Goal: Transaction & Acquisition: Book appointment/travel/reservation

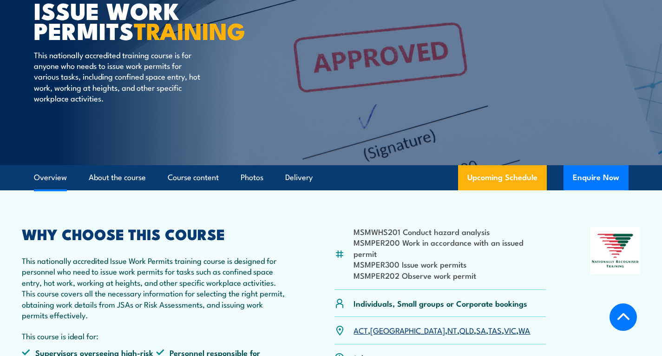
scroll to position [232, 0]
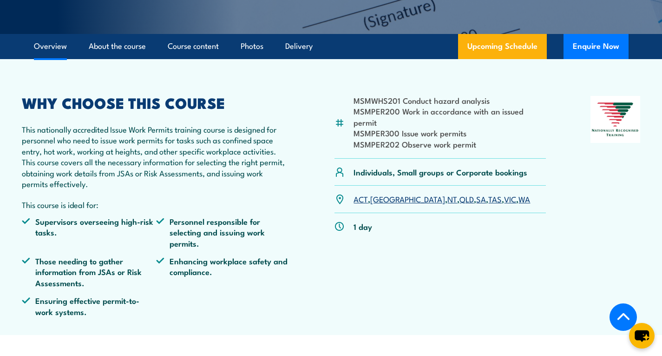
click at [377, 199] on link "[GEOGRAPHIC_DATA]" at bounding box center [407, 198] width 75 height 11
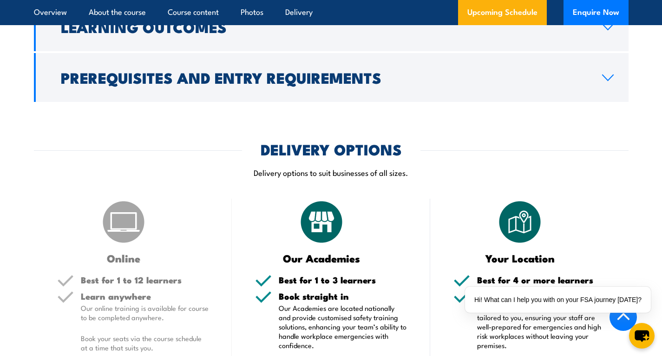
scroll to position [1051, 0]
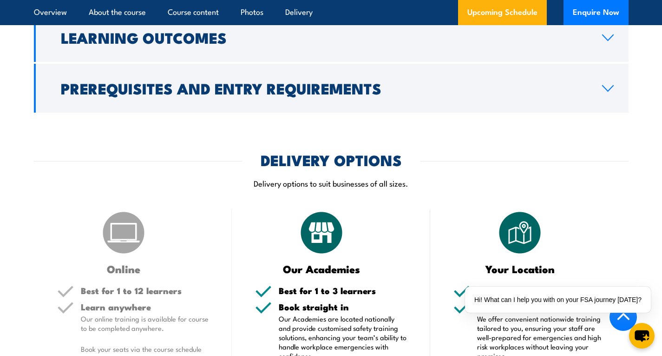
click at [130, 232] on img at bounding box center [123, 232] width 46 height 46
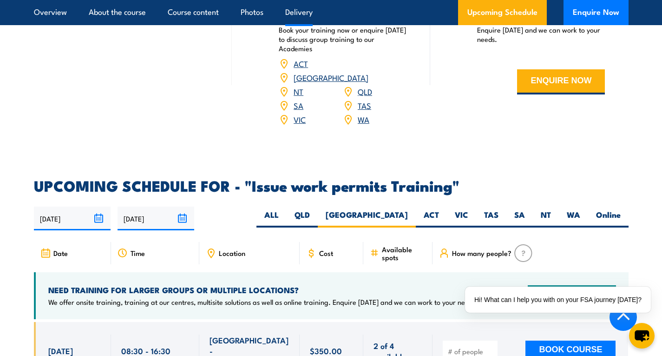
scroll to position [1516, 0]
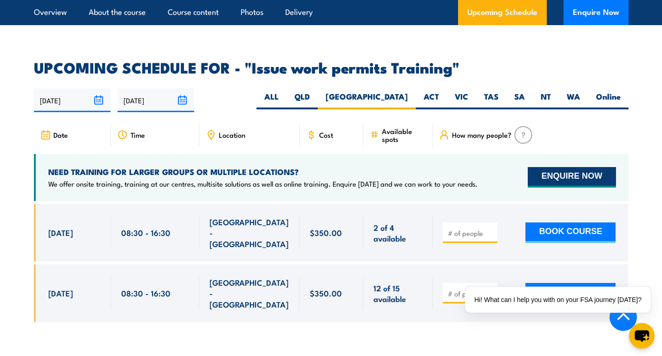
click at [574, 167] on button "ENQUIRE NOW" at bounding box center [572, 177] width 88 height 20
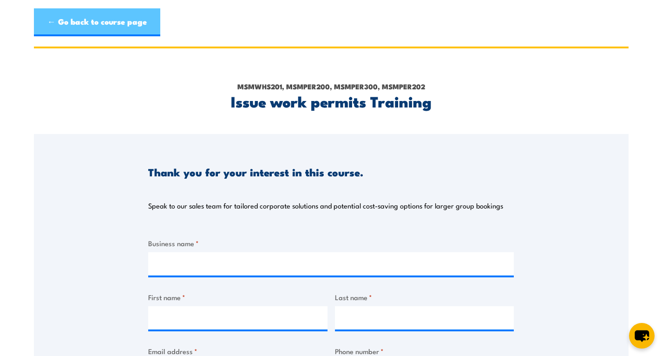
click at [63, 21] on link "← Go back to course page" at bounding box center [97, 22] width 126 height 28
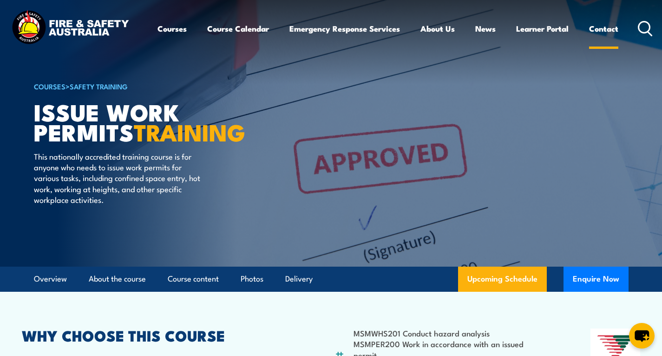
click at [601, 26] on link "Contact" at bounding box center [603, 28] width 29 height 25
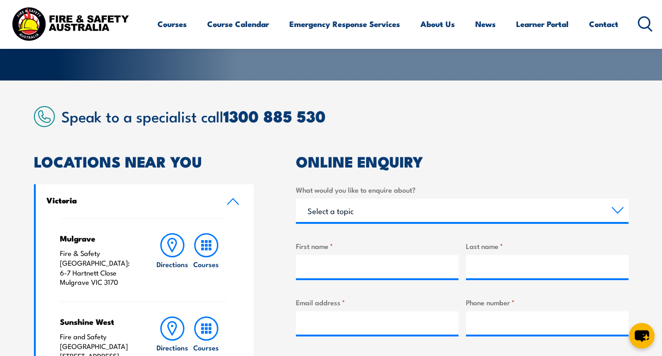
scroll to position [372, 0]
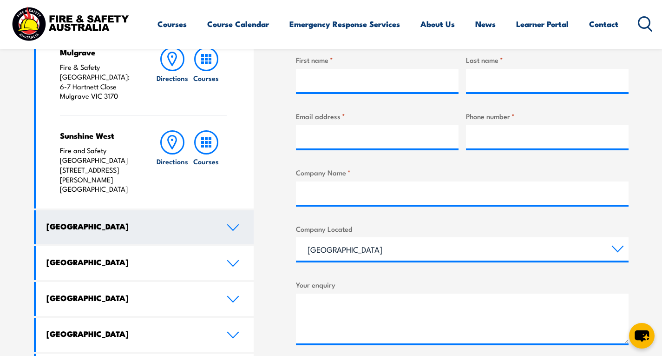
click at [222, 210] on link "[GEOGRAPHIC_DATA]" at bounding box center [145, 227] width 218 height 34
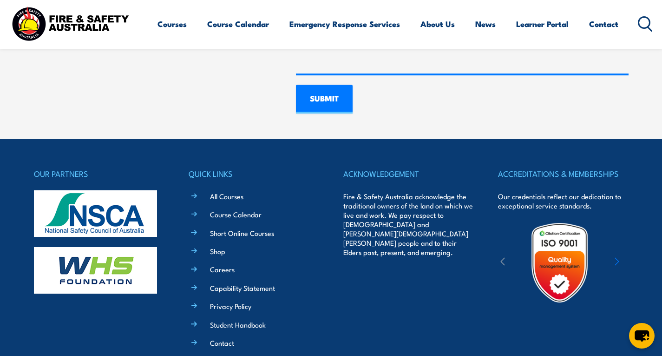
scroll to position [809, 0]
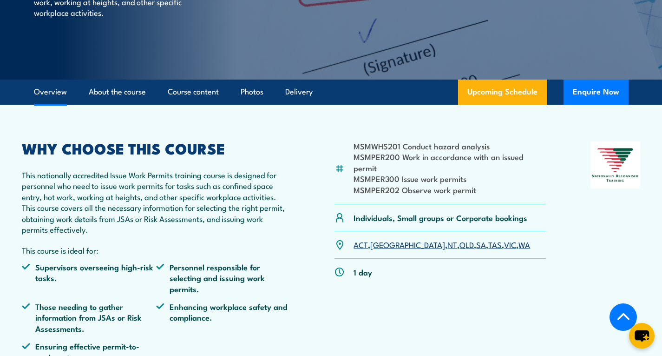
scroll to position [186, 0]
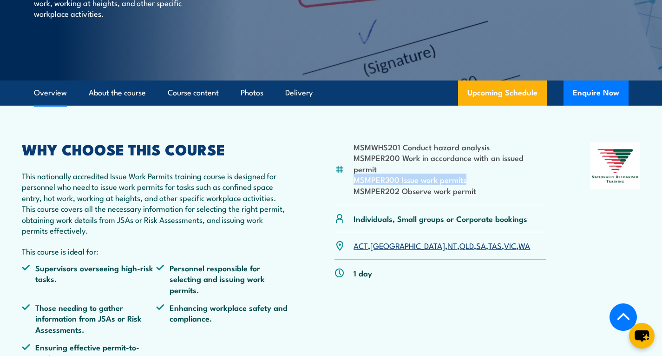
drag, startPoint x: 354, startPoint y: 180, endPoint x: 469, endPoint y: 182, distance: 114.4
click at [469, 182] on li "MSMPER300 Issue work permits" at bounding box center [450, 179] width 192 height 11
copy li "MSMPER300 Issue work permits"
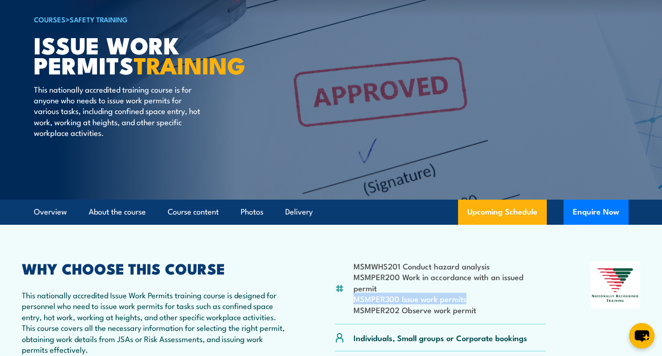
scroll to position [0, 0]
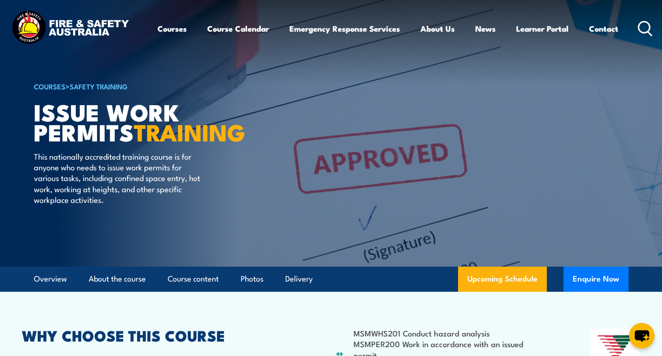
click at [648, 27] on icon at bounding box center [645, 28] width 15 height 15
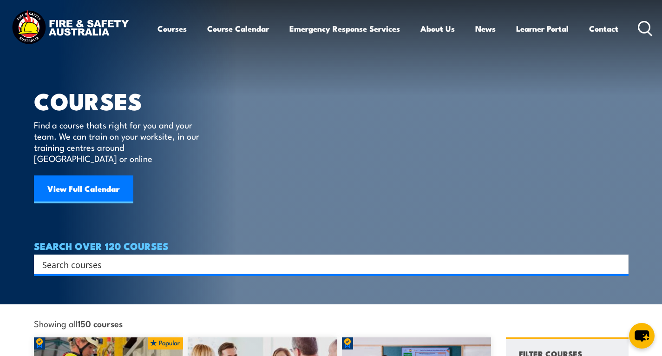
paste input "MSMPER300 Issue work permits"
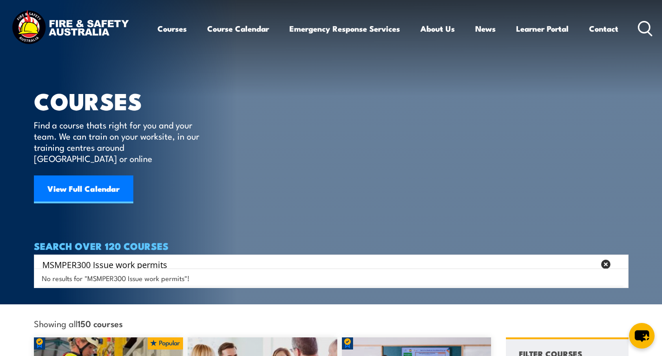
type input "MSMPER300 Issue work permits"
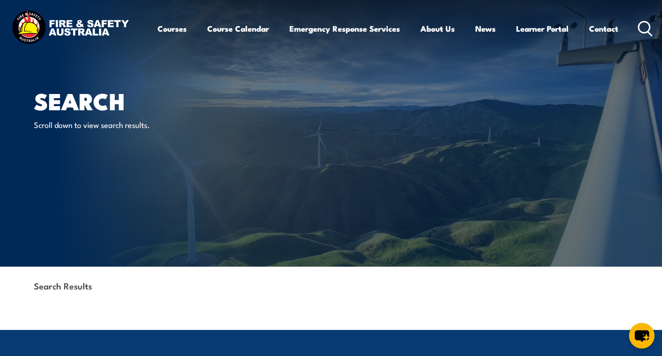
click at [647, 21] on icon at bounding box center [645, 28] width 15 height 15
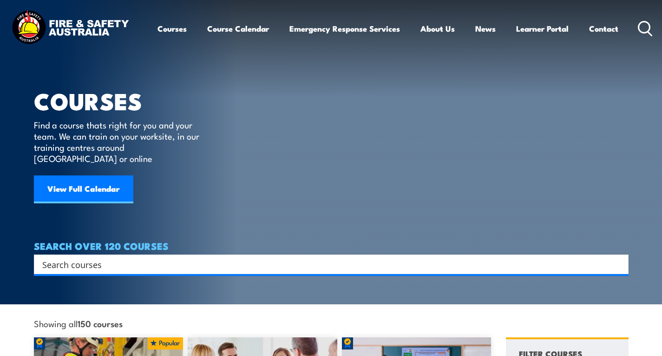
click at [150, 257] on input "Search input" at bounding box center [325, 264] width 566 height 14
paste input "MSMPER300 Issue work permits"
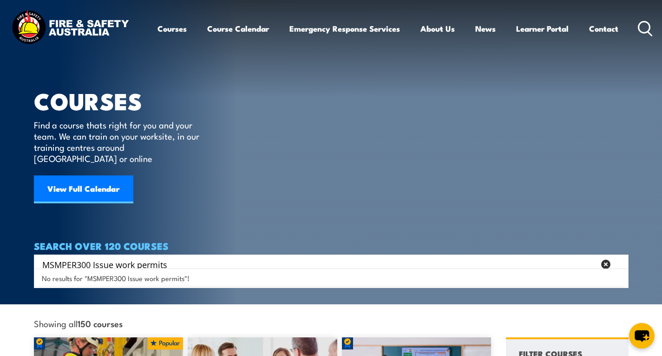
click at [93, 257] on input "MSMPER300 Issue work permits" at bounding box center [318, 264] width 553 height 14
click at [175, 257] on input "MSMPER300Issue work permits" at bounding box center [318, 264] width 553 height 14
type input "MSMPER300"
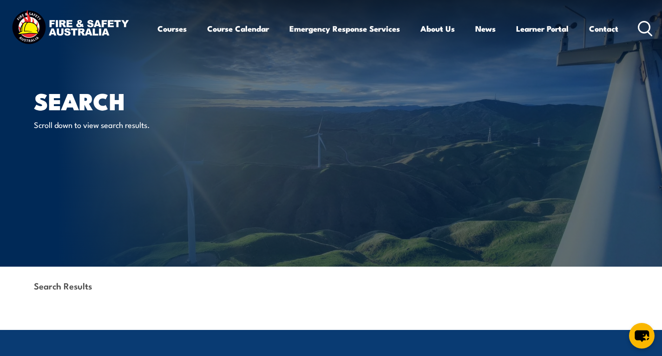
click at [643, 28] on icon at bounding box center [645, 28] width 15 height 15
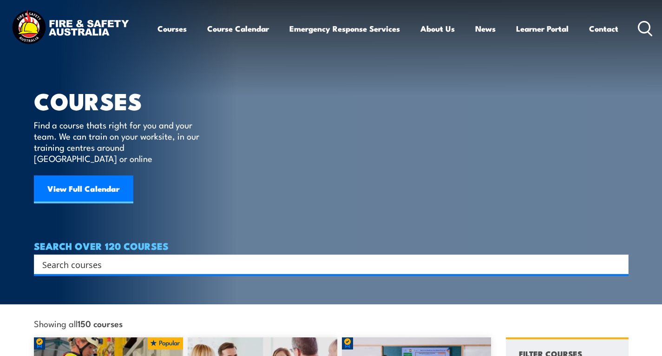
click at [157, 262] on div "Search" at bounding box center [331, 264] width 595 height 20
click at [162, 257] on input "Search input" at bounding box center [325, 264] width 566 height 14
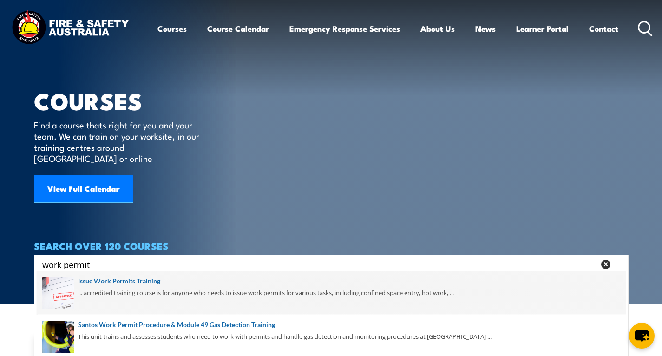
type input "work permit"
click at [111, 280] on span at bounding box center [331, 293] width 589 height 44
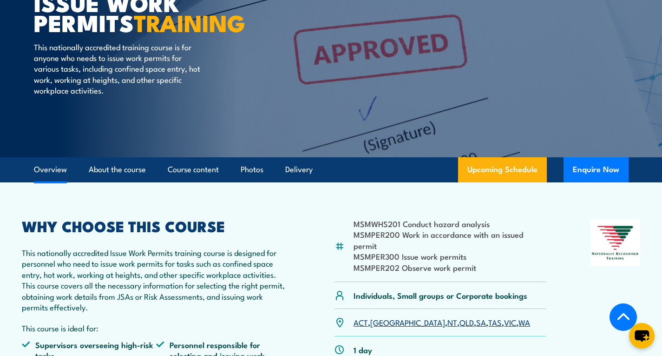
scroll to position [232, 0]
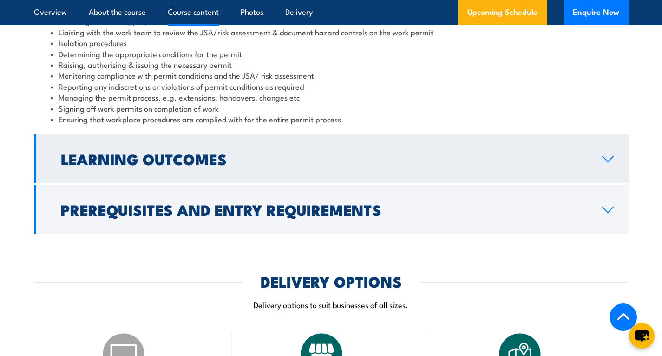
click at [377, 169] on link "Learning Outcomes" at bounding box center [331, 158] width 595 height 49
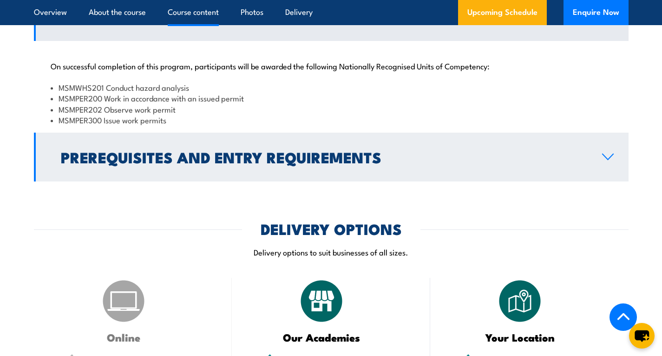
scroll to position [919, 0]
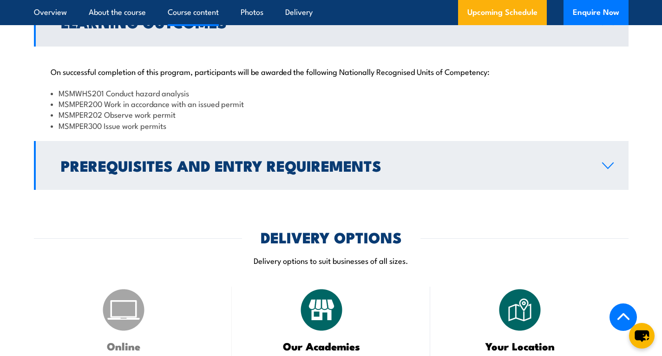
click at [436, 177] on link "Prerequisites and Entry Requirements" at bounding box center [331, 165] width 595 height 49
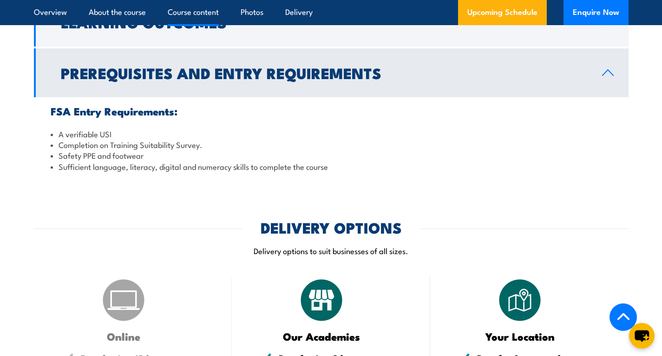
scroll to position [1152, 0]
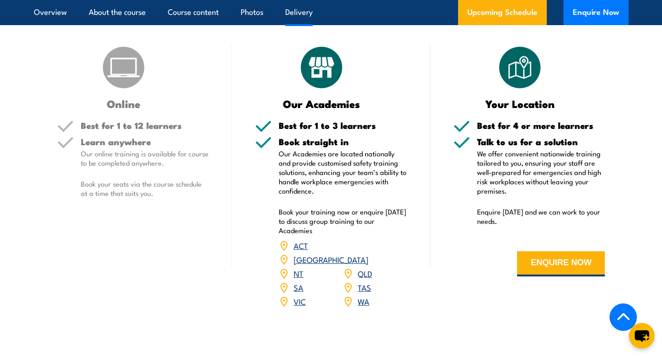
click at [369, 253] on link "NSW" at bounding box center [331, 258] width 75 height 11
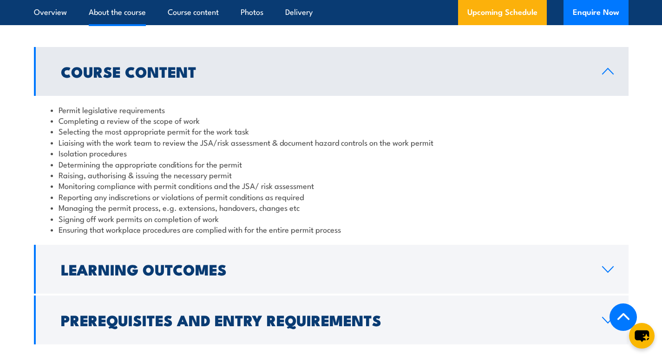
scroll to position [679, 0]
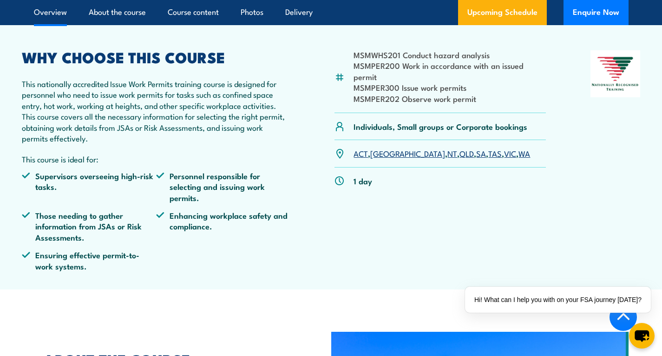
scroll to position [186, 0]
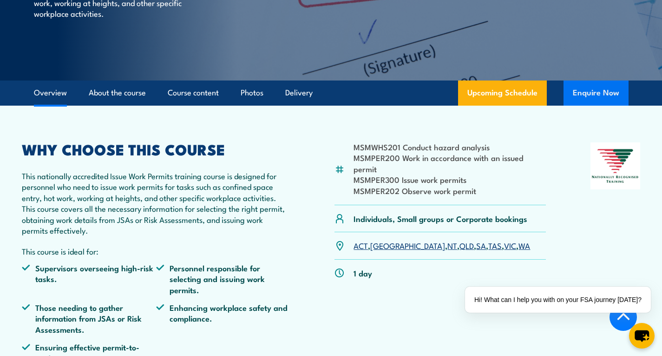
click at [584, 97] on button "Enquire Now" at bounding box center [596, 92] width 65 height 25
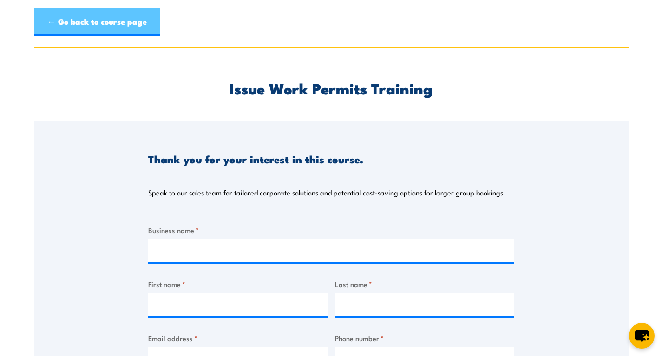
click at [45, 23] on link "← Go back to course page" at bounding box center [97, 22] width 126 height 28
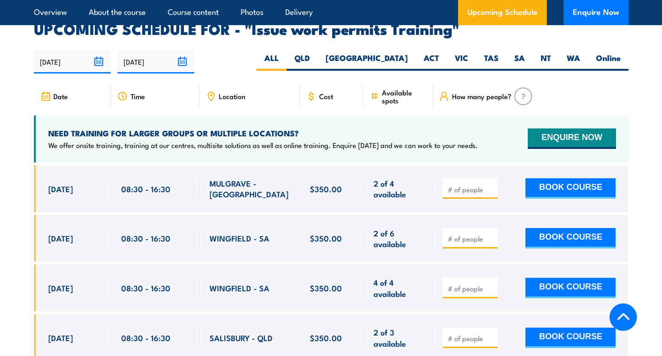
scroll to position [1562, 0]
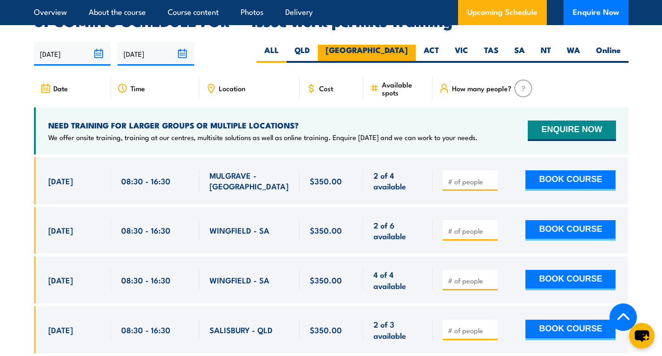
click at [390, 45] on label "NSW" at bounding box center [367, 54] width 98 height 18
click at [408, 45] on input "NSW" at bounding box center [411, 48] width 6 height 6
radio input "true"
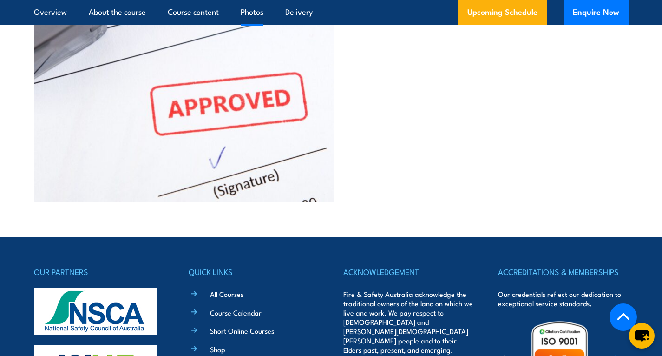
scroll to position [2417, 0]
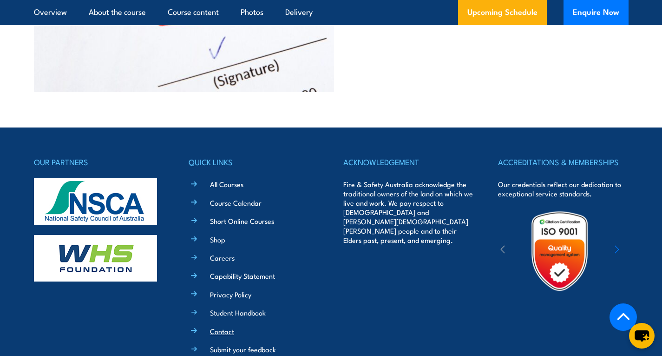
click at [230, 326] on link "Contact" at bounding box center [222, 331] width 24 height 10
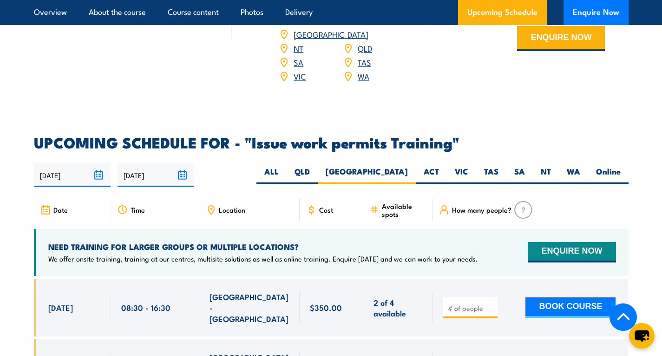
scroll to position [1534, 0]
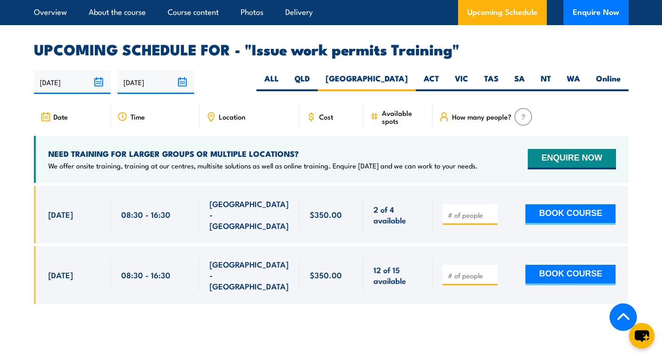
click at [469, 209] on span at bounding box center [470, 214] width 48 height 11
type input "1"
click at [490, 210] on input "1" at bounding box center [471, 214] width 46 height 9
click at [559, 204] on button "BOOK COURSE" at bounding box center [571, 214] width 90 height 20
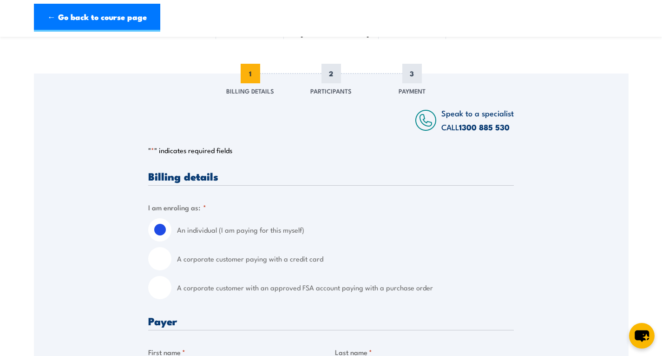
scroll to position [186, 0]
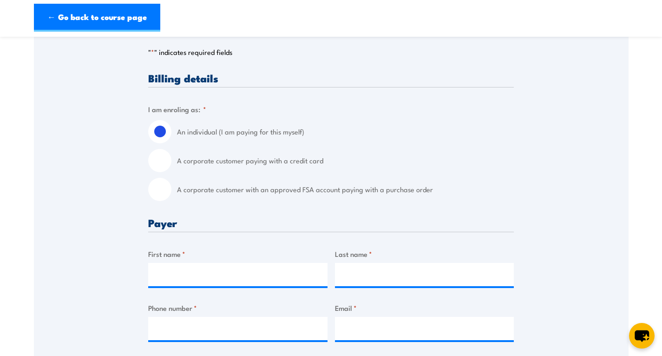
click at [162, 161] on input "A corporate customer paying with a credit card" at bounding box center [159, 160] width 23 height 23
radio input "true"
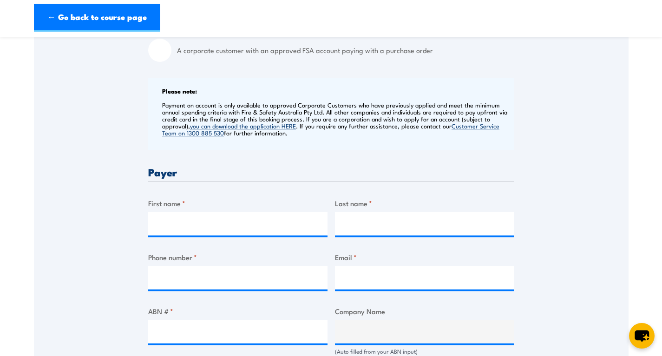
scroll to position [325, 0]
click at [197, 226] on input "First name *" at bounding box center [237, 223] width 179 height 23
type input "[PERSON_NAME]"
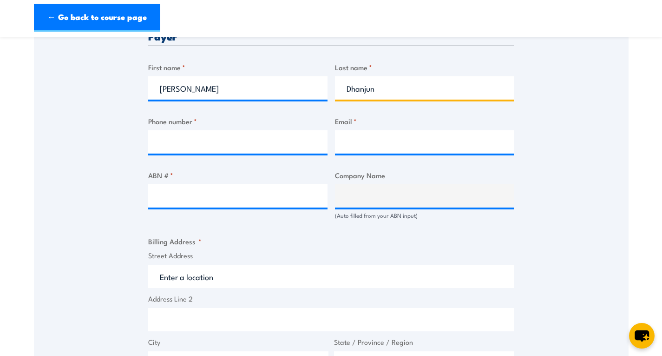
scroll to position [465, 0]
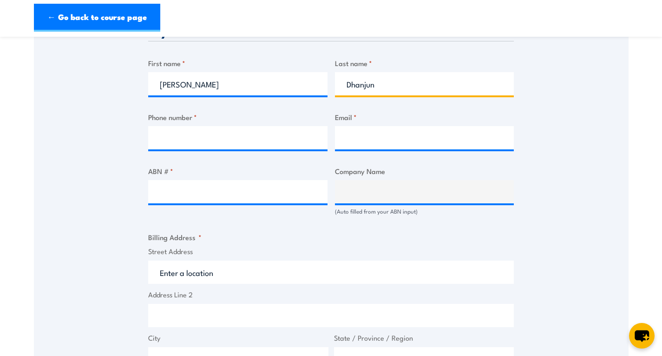
type input "Dhanjun"
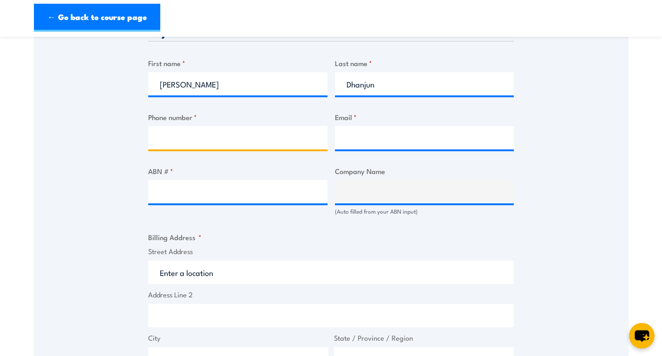
click at [204, 142] on input "Phone number *" at bounding box center [237, 137] width 179 height 23
type input "0404807043"
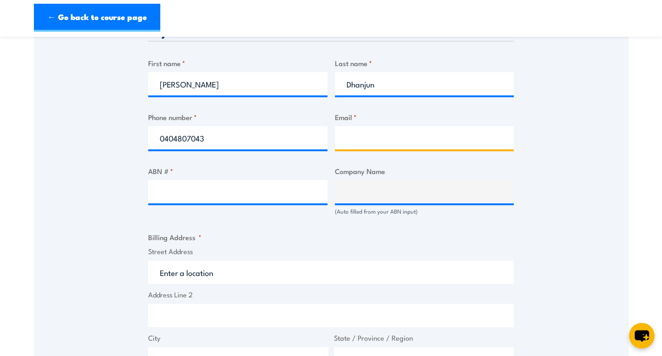
click at [403, 138] on input "Email *" at bounding box center [424, 137] width 179 height 23
type input "harpreet.dhanjun@goodmanfielder.com.au"
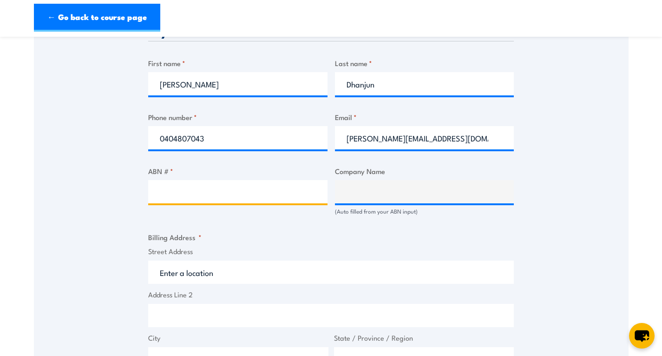
click at [249, 201] on input "ABN # *" at bounding box center [237, 191] width 179 height 23
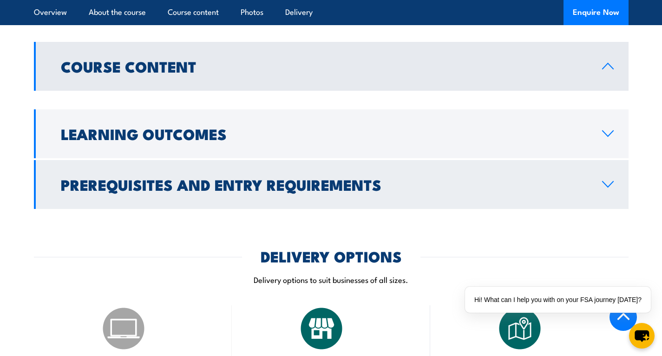
scroll to position [558, 0]
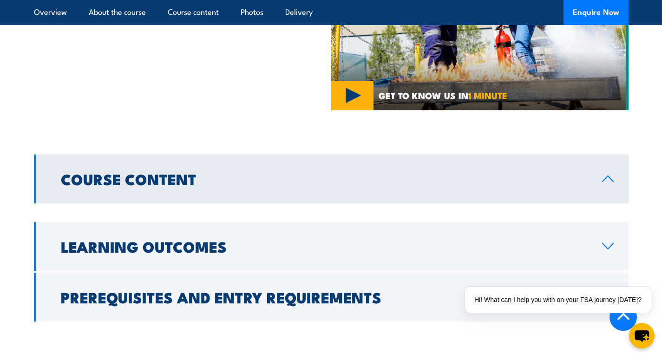
click at [277, 172] on h2 "Course Content" at bounding box center [324, 178] width 527 height 13
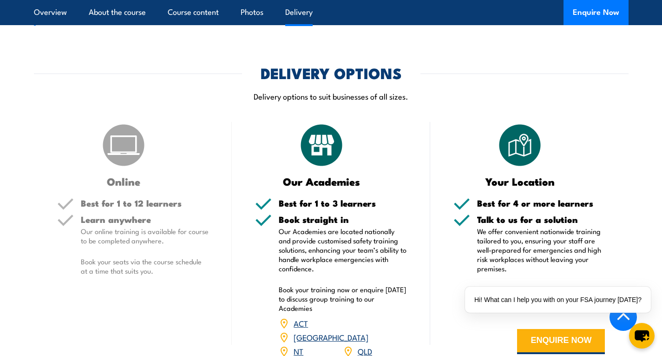
scroll to position [1023, 0]
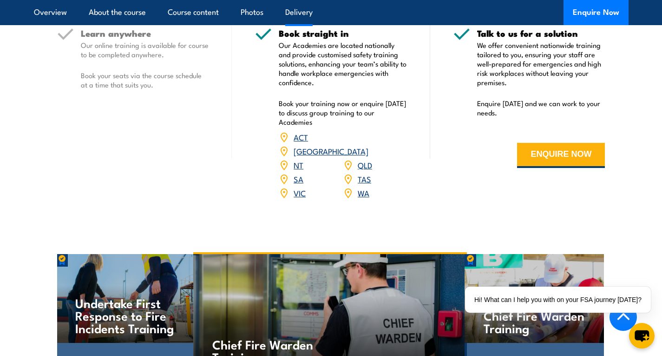
click at [368, 145] on link "NSW" at bounding box center [331, 150] width 75 height 11
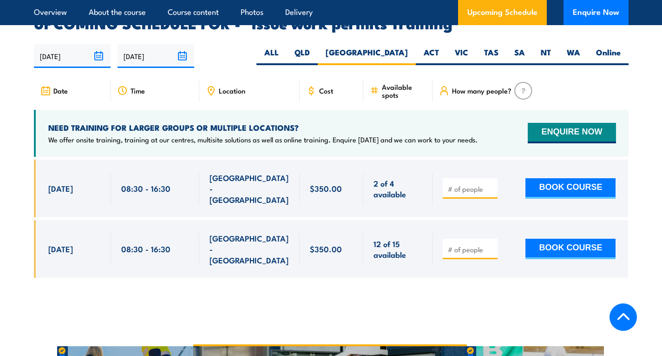
scroll to position [1562, 0]
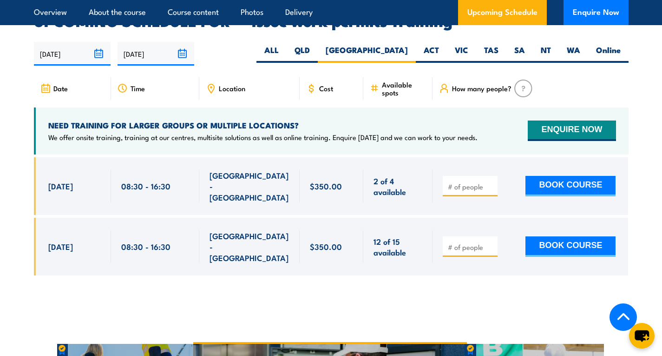
click at [472, 176] on div at bounding box center [470, 186] width 55 height 20
click at [471, 182] on input "number" at bounding box center [471, 186] width 46 height 9
type input "1"
click at [556, 190] on div "1 BOOK COURSE" at bounding box center [531, 186] width 196 height 58
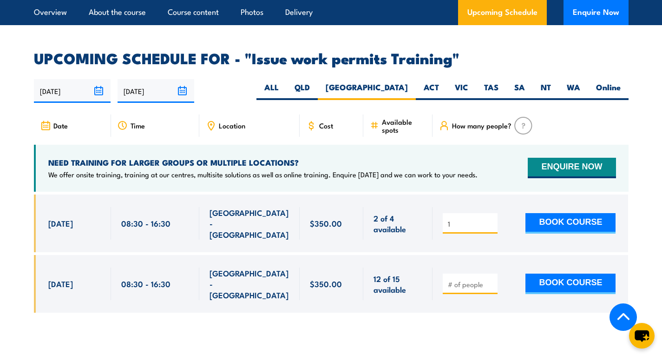
scroll to position [1469, 0]
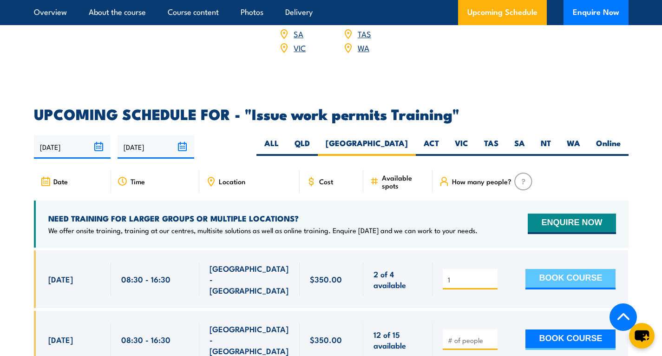
click at [583, 269] on button "BOOK COURSE" at bounding box center [571, 279] width 90 height 20
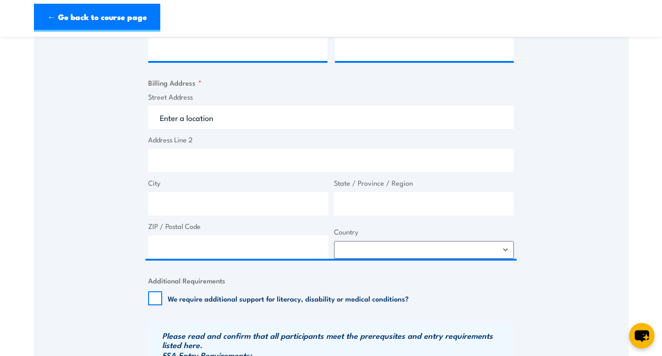
scroll to position [232, 0]
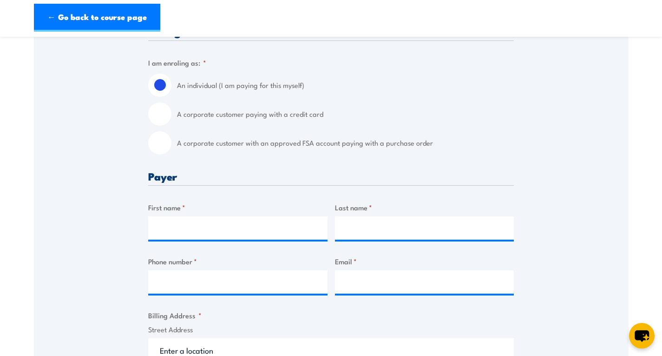
click at [155, 114] on input "A corporate customer paying with a credit card" at bounding box center [159, 113] width 23 height 23
radio input "true"
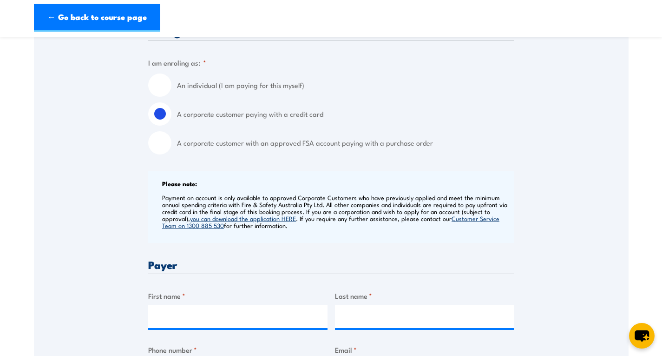
scroll to position [418, 0]
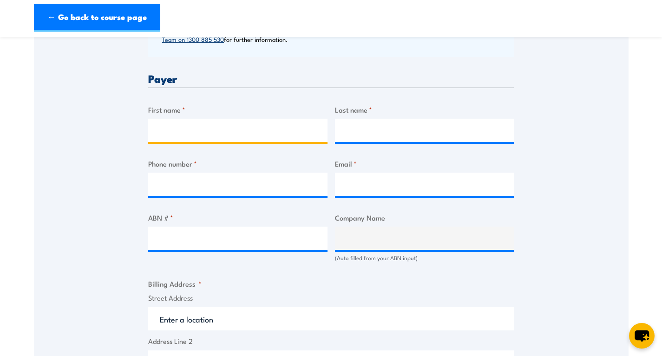
click at [253, 133] on input "First name *" at bounding box center [237, 130] width 179 height 23
type input "h"
type input "Harpreet"
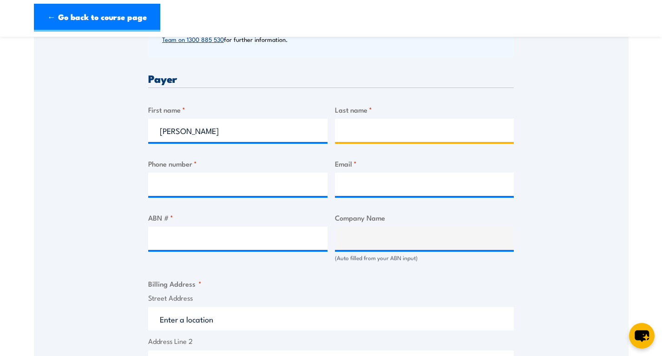
click at [389, 137] on input "Last name *" at bounding box center [424, 130] width 179 height 23
type input "Dhanjun"
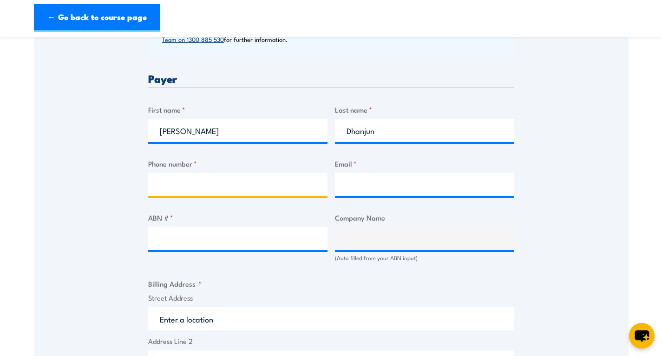
click at [221, 193] on input "Phone number *" at bounding box center [237, 183] width 179 height 23
type input "0404807043"
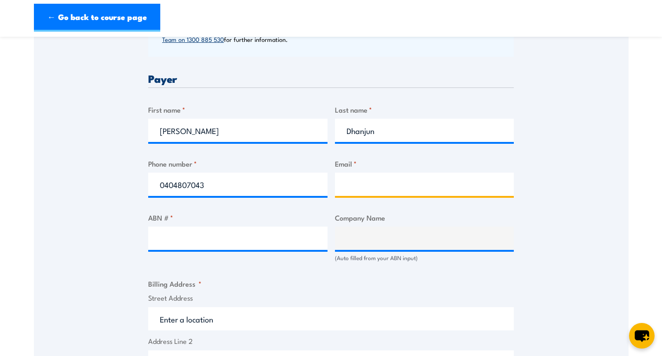
click at [423, 193] on input "Email *" at bounding box center [424, 183] width 179 height 23
click at [401, 189] on input "harpreet.dhanjun@goodmanfilder.com.au" at bounding box center [424, 183] width 179 height 23
click at [448, 188] on input "harpreet.dhanjun@goodmanfilder.com.au" at bounding box center [424, 183] width 179 height 23
type input "harpreet.dhanjun@goodmanfielder.com.au"
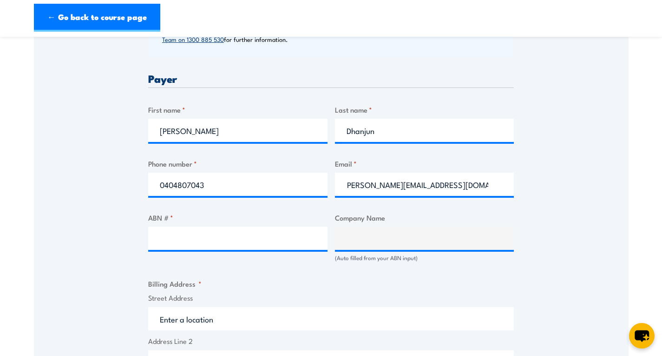
click at [558, 225] on div "Speak to a specialist CALL 1300 885 530 CALL 1300 885 530 " * " indicates requi…" at bounding box center [331, 226] width 595 height 966
click at [208, 238] on input "ABN # *" at bounding box center [237, 237] width 179 height 23
paste input "35 000 024 546"
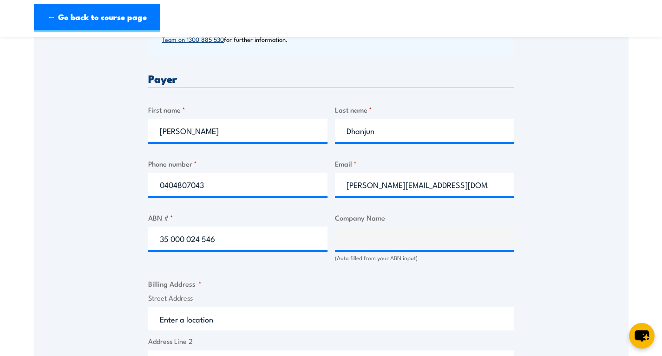
click at [205, 238] on input "35 000 024 546" at bounding box center [237, 237] width 179 height 23
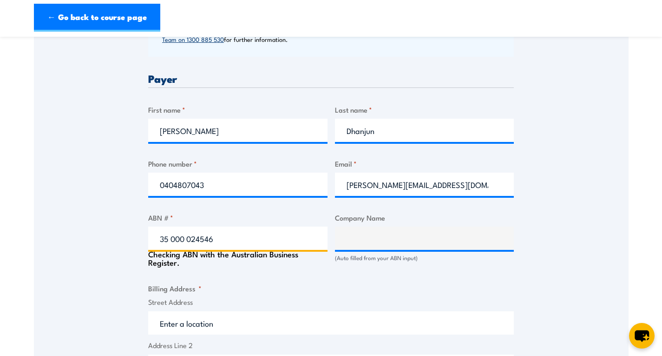
click at [171, 240] on input "35 000 024546" at bounding box center [237, 237] width 179 height 23
type input "35000 024546"
type input "GOODMAN FIELDER CONSUMER FOODS PTY LIMITED"
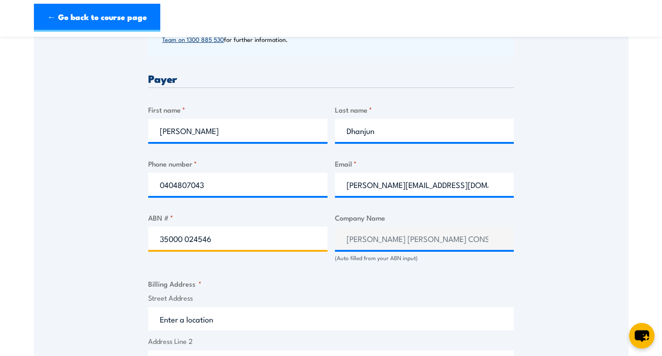
click at [185, 237] on input "35000 024546" at bounding box center [237, 237] width 179 height 23
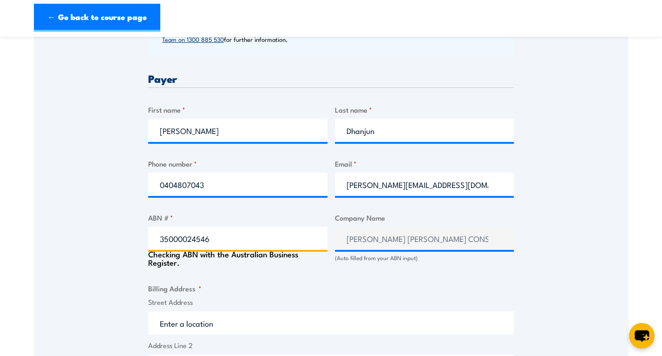
type input "35000024546"
click at [240, 273] on div "Billing details I am enroling as: * An individual (I am paying for this myself)…" at bounding box center [331, 275] width 366 height 870
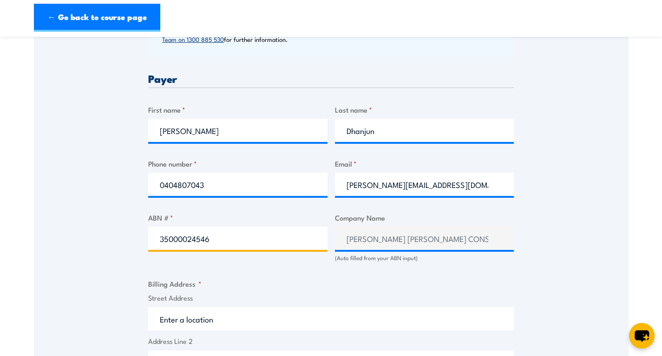
drag, startPoint x: 210, startPoint y: 240, endPoint x: 161, endPoint y: 233, distance: 49.7
click at [161, 233] on input "35000024546" at bounding box center [237, 237] width 179 height 23
paste input "45 004 205 449"
click at [171, 240] on input "45 004 205 449" at bounding box center [237, 237] width 179 height 23
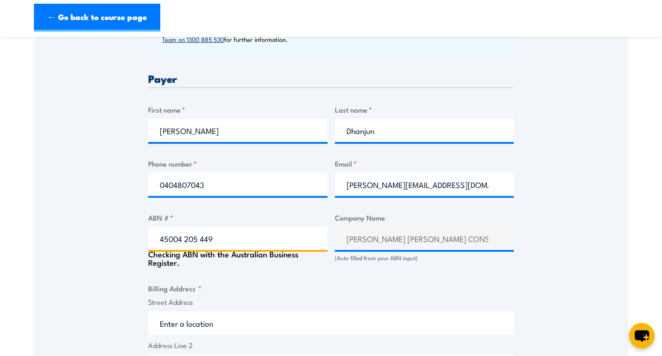
click at [184, 236] on input "45004 205 449" at bounding box center [237, 237] width 179 height 23
type input "45004205 449"
type input "QUALITY BAKERS AUSTRALIA PTY LIMITED"
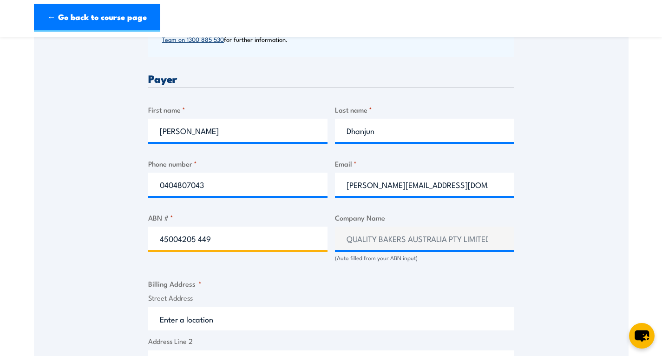
click at [200, 238] on input "45004205 449" at bounding box center [237, 237] width 179 height 23
type input "45004205449"
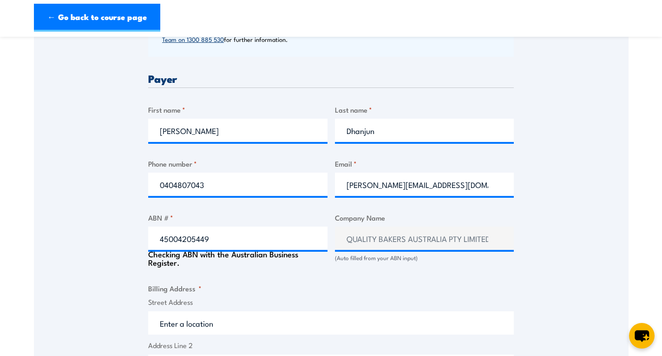
click at [212, 267] on div "Billing details I am enroling as: * An individual (I am paying for this myself)…" at bounding box center [331, 275] width 366 height 870
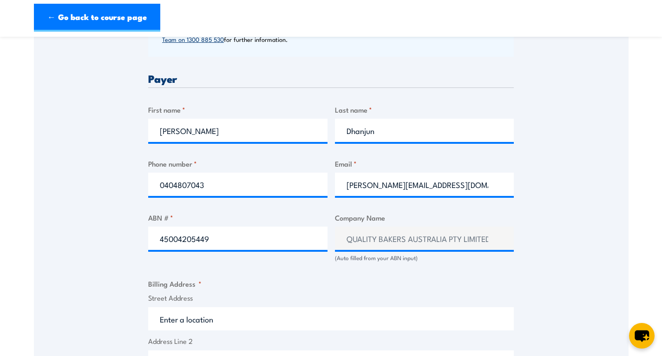
click at [553, 284] on div "Speak to a specialist CALL 1300 885 530 CALL 1300 885 530 " * " indicates requi…" at bounding box center [331, 226] width 595 height 966
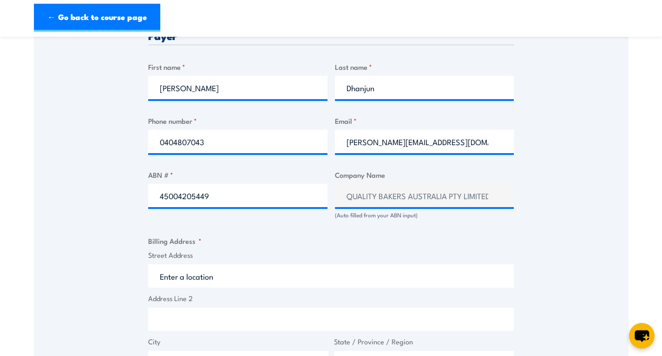
scroll to position [558, 0]
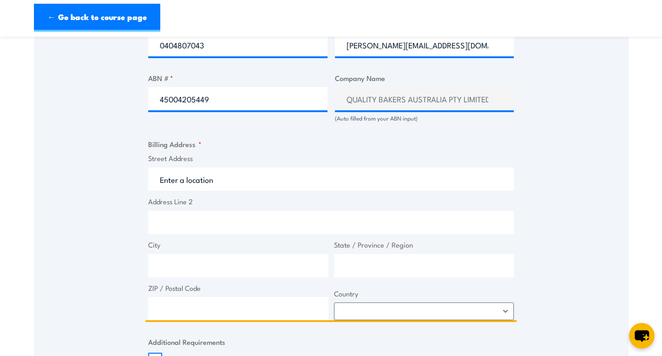
click at [209, 175] on input "Street Address" at bounding box center [331, 178] width 366 height 23
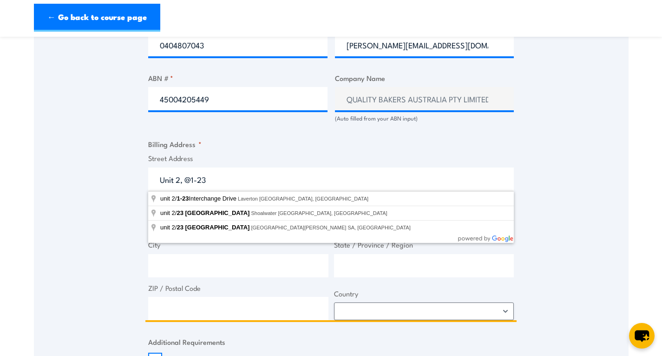
click at [224, 176] on input "Unit 2, @1-23" at bounding box center [331, 178] width 366 height 23
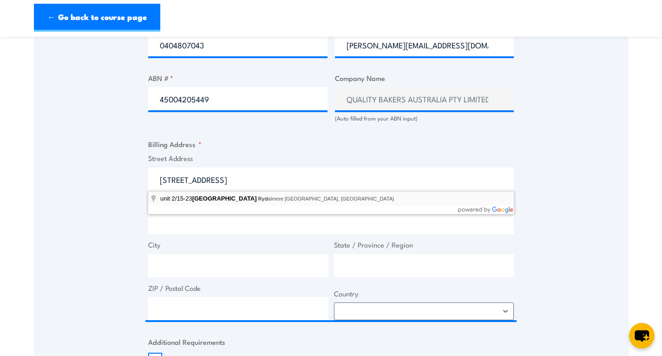
type input "unit 2/15-23 South Street, Rydalmere NSW, Australia"
type input "15 South St"
type input "Rydalmere"
type input "New South Wales"
type input "2116"
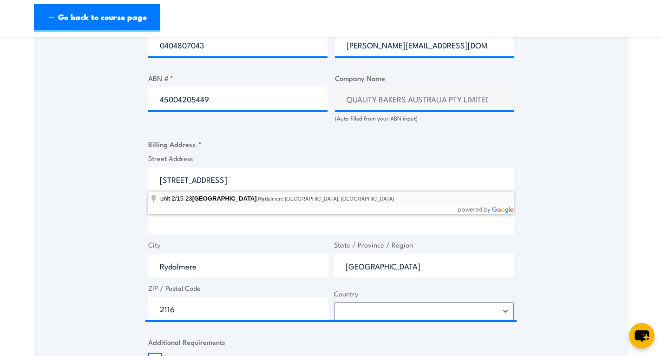
select select "Australia"
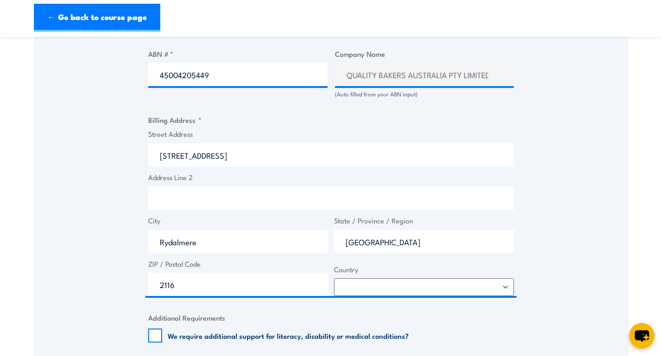
scroll to position [604, 0]
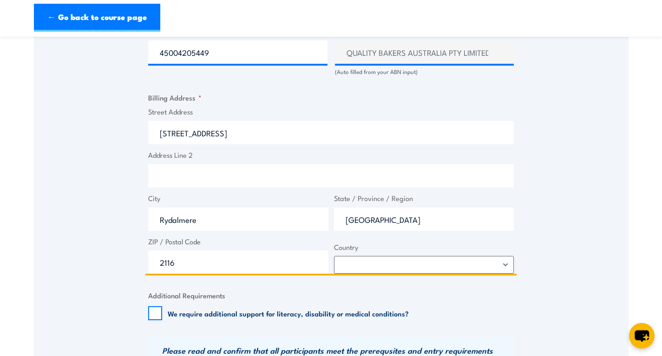
click at [167, 133] on input "15 South St" at bounding box center [331, 132] width 366 height 23
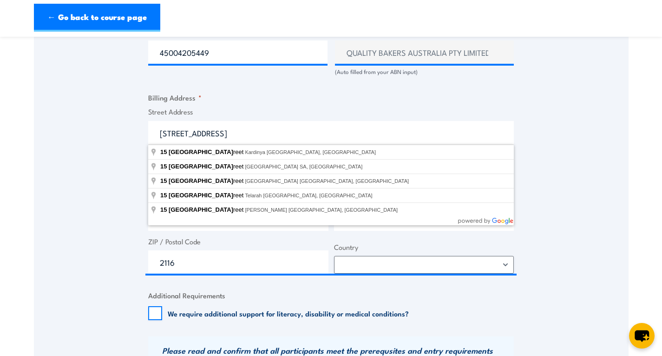
click at [641, 205] on section "Issue work permits Training 22 October 2025 08:30 1" at bounding box center [331, 15] width 662 height 1147
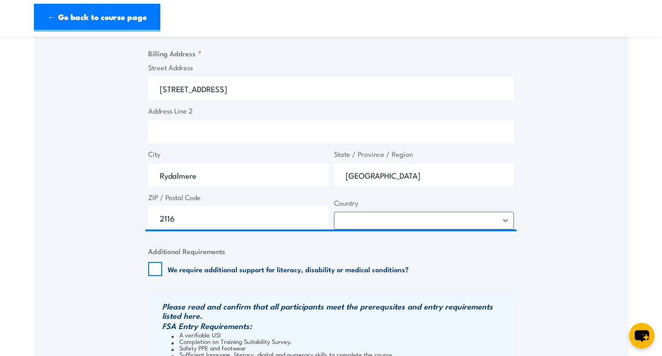
scroll to position [651, 0]
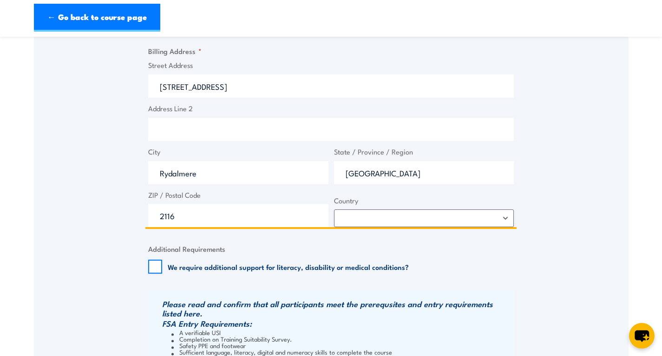
click at [158, 86] on input "15 South St" at bounding box center [331, 85] width 366 height 23
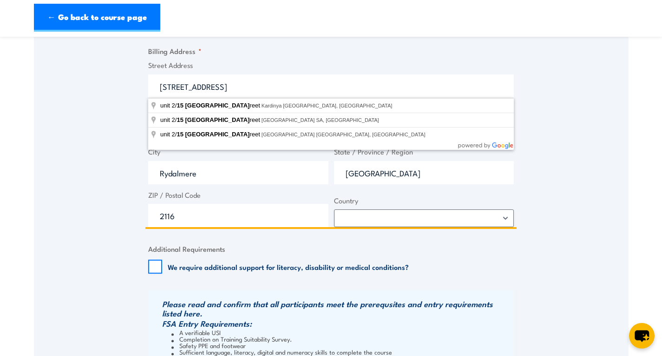
click at [191, 89] on input "Unit 2 15 South St" at bounding box center [331, 85] width 366 height 23
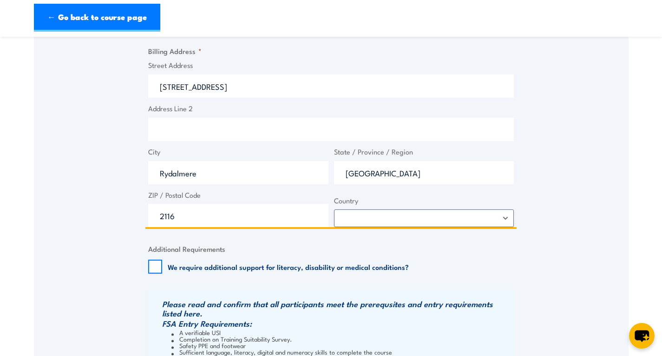
click at [182, 87] on input "Unit 2 15-23 South St" at bounding box center [331, 85] width 366 height 23
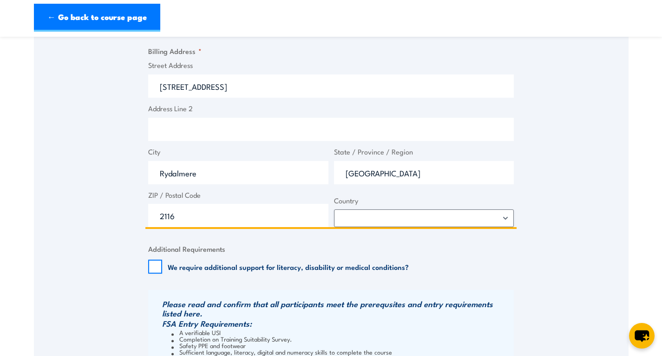
click at [183, 88] on input "Unit 2 ,15-23 South St" at bounding box center [331, 85] width 366 height 23
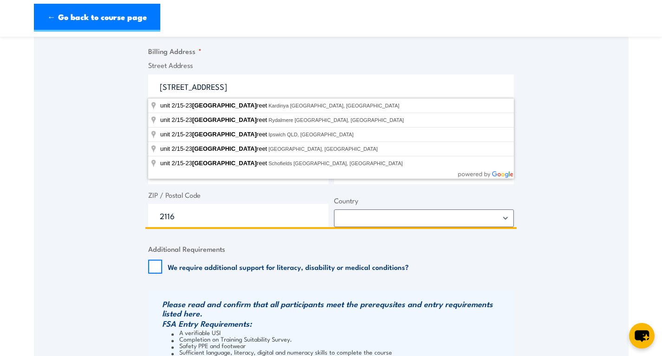
drag, startPoint x: 184, startPoint y: 88, endPoint x: 187, endPoint y: 96, distance: 8.1
click at [184, 88] on input "Unit 2,15-23 South St" at bounding box center [331, 85] width 366 height 23
type input "Unit 2, 15-23 South St"
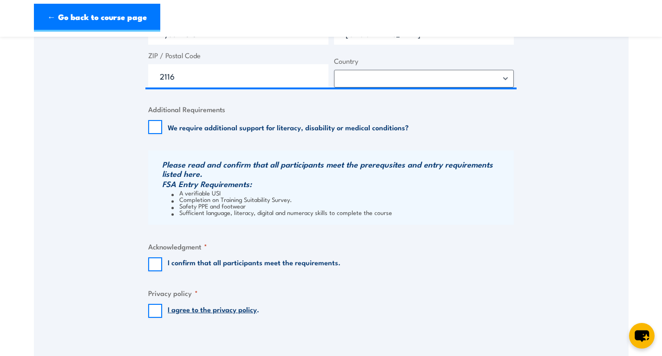
scroll to position [837, 0]
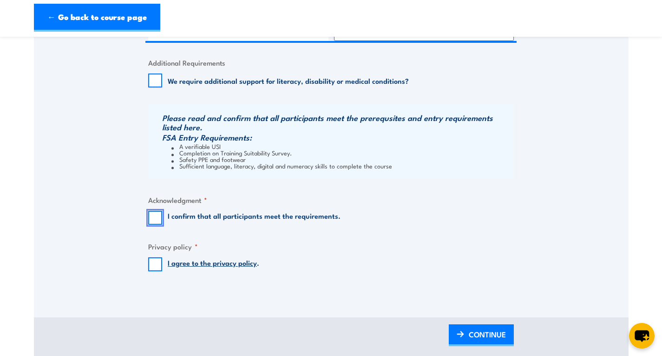
click at [156, 217] on input "I confirm that all participants meet the requirements." at bounding box center [155, 218] width 14 height 14
checkbox input "true"
click at [160, 267] on input "I agree to the privacy policy ." at bounding box center [155, 264] width 14 height 14
checkbox input "true"
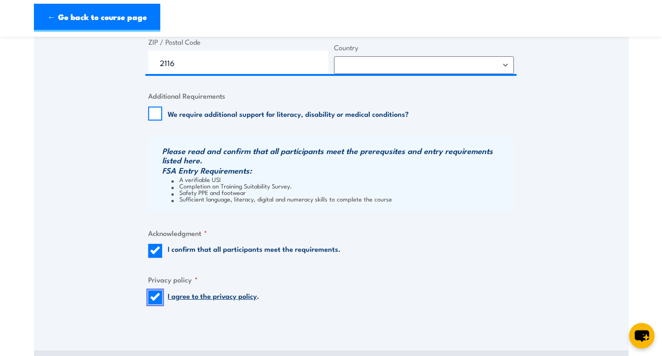
scroll to position [930, 0]
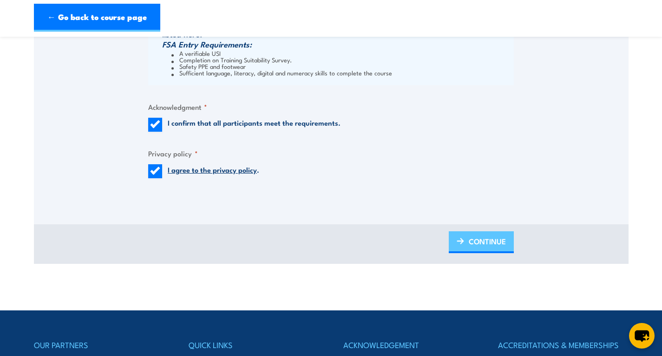
click at [495, 245] on span "CONTINUE" at bounding box center [487, 241] width 37 height 25
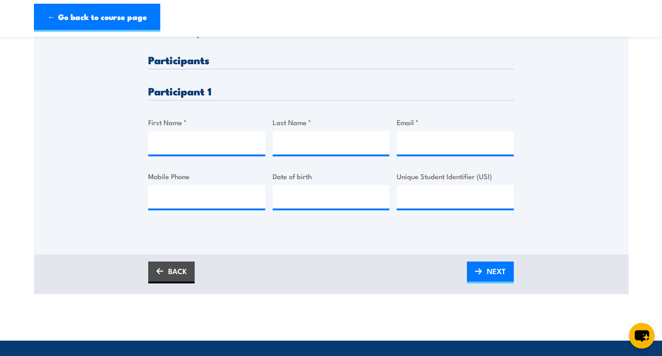
scroll to position [232, 0]
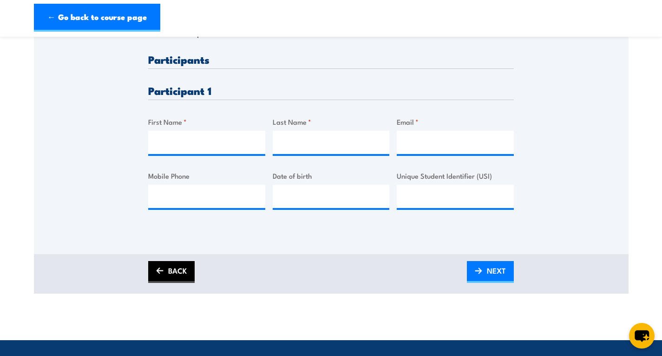
click at [157, 278] on link "BACK" at bounding box center [171, 272] width 46 height 22
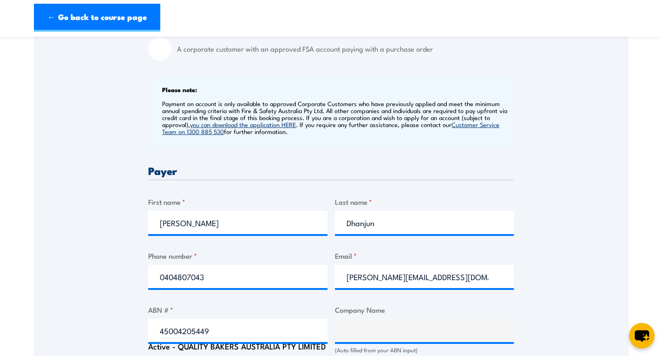
scroll to position [325, 0]
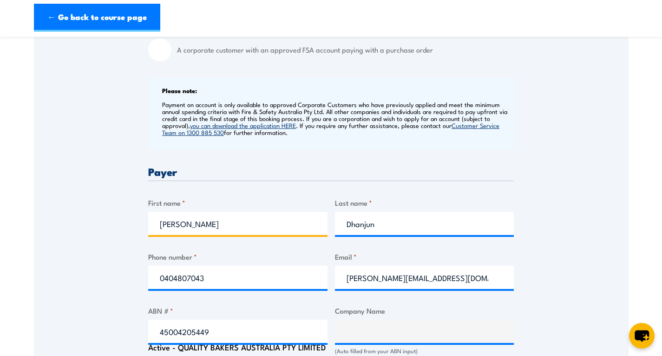
click at [253, 223] on input "Harpreet" at bounding box center [237, 223] width 179 height 23
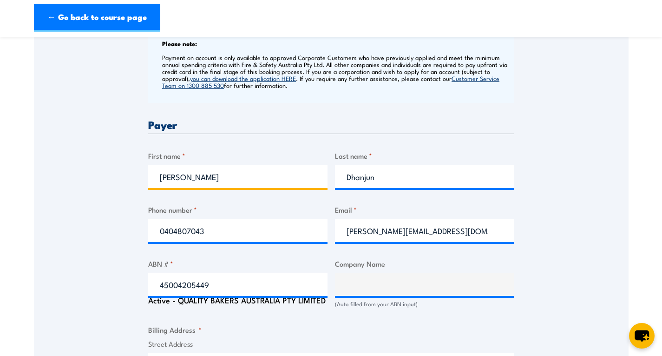
scroll to position [465, 0]
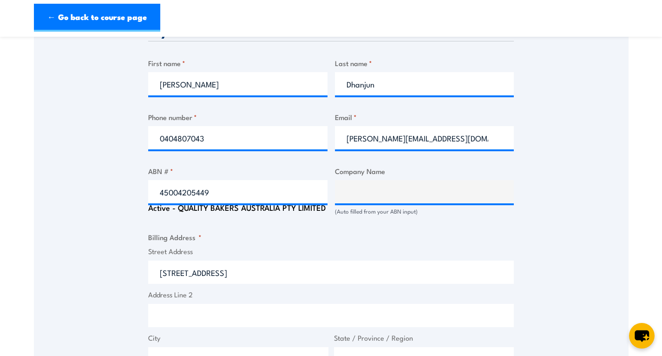
click at [399, 243] on fieldset "Billing Address * Street Address Unit 2, 15-23 South St Address Line 2 City Ryd…" at bounding box center [331, 322] width 366 height 181
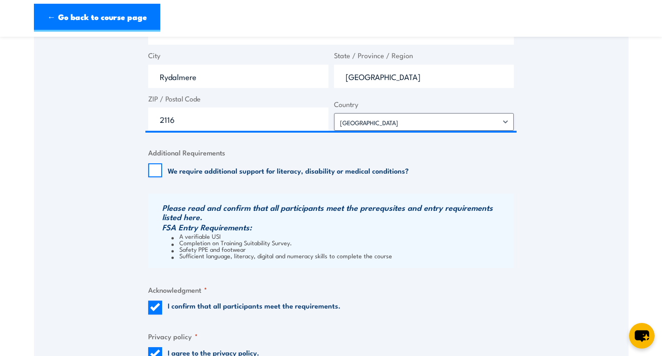
scroll to position [883, 0]
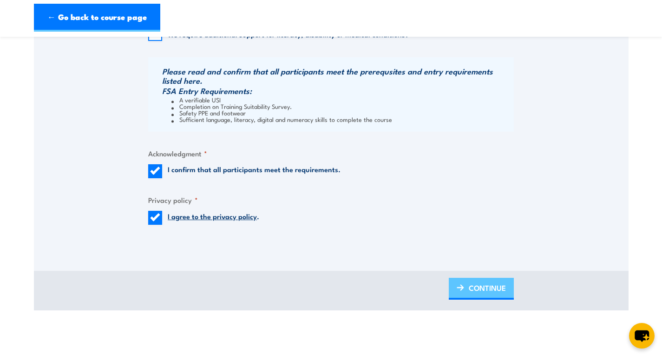
click at [460, 285] on img at bounding box center [460, 287] width 7 height 7
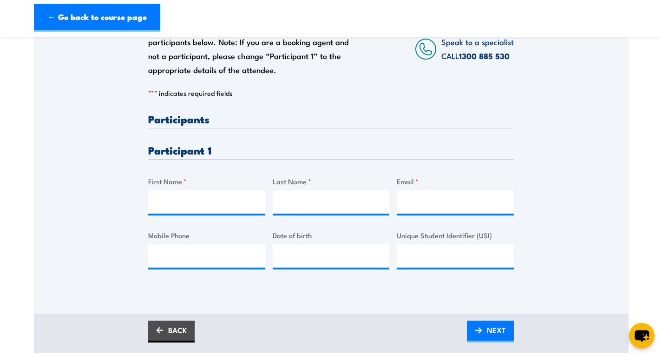
scroll to position [186, 0]
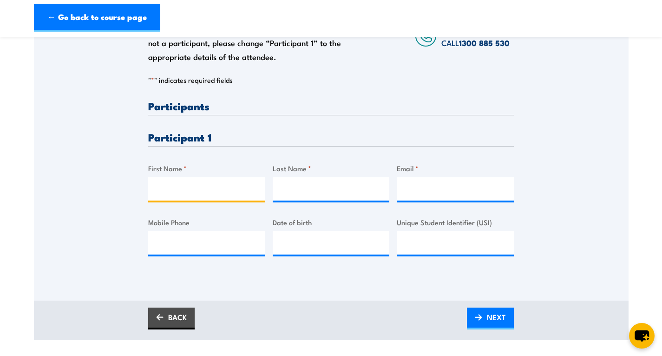
click at [188, 192] on input "First Name *" at bounding box center [206, 188] width 117 height 23
type input "Harpreet"
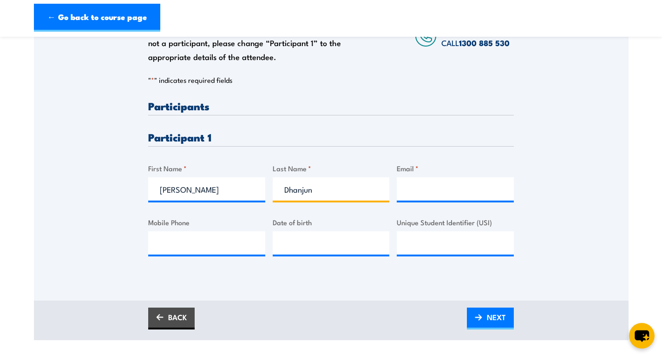
type input "Dhanjun"
click at [419, 197] on input "Email *" at bounding box center [455, 188] width 117 height 23
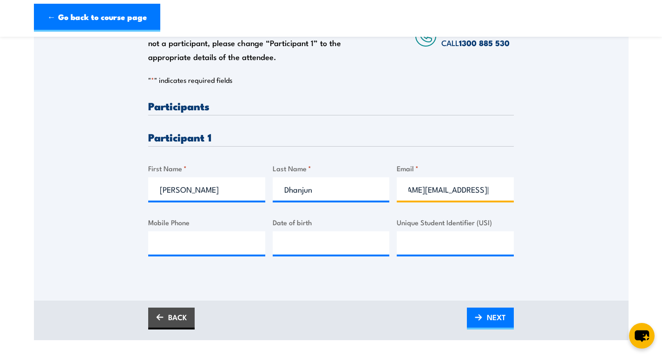
scroll to position [0, 70]
type input "Harpreet.dhanjun@goodmanfielder.com.au"
click at [369, 295] on div "Please provide names and contact details for each of the participants below. No…" at bounding box center [331, 137] width 595 height 325
click at [411, 251] on input "Unique Student Identifier (USI)" at bounding box center [455, 242] width 117 height 23
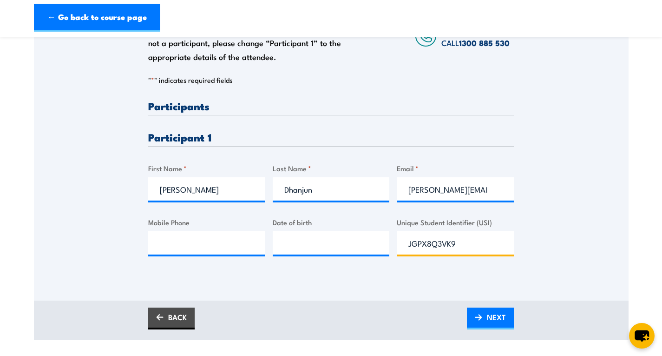
type input "JGPX8Q3VK9"
click at [458, 179] on input "Harpreet.dhanjun@goodmanfielder.com.au" at bounding box center [455, 188] width 117 height 23
click at [503, 316] on span "NEXT" at bounding box center [496, 316] width 19 height 25
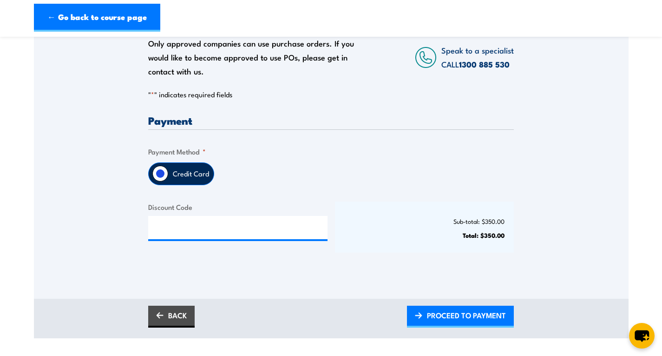
scroll to position [186, 0]
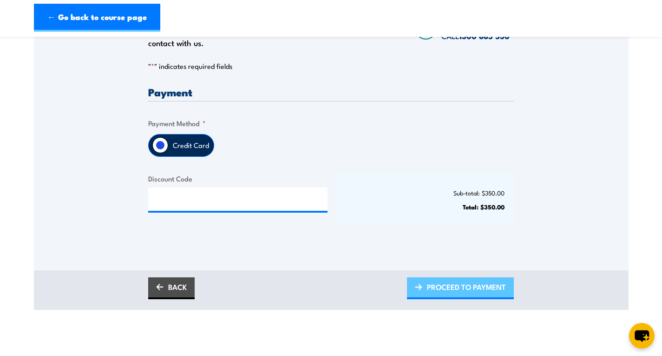
click at [443, 289] on span "PROCEED TO PAYMENT" at bounding box center [466, 286] width 79 height 25
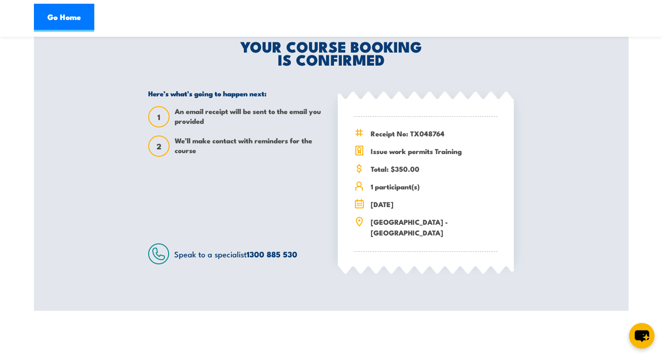
scroll to position [232, 0]
